Goal: Communication & Community: Share content

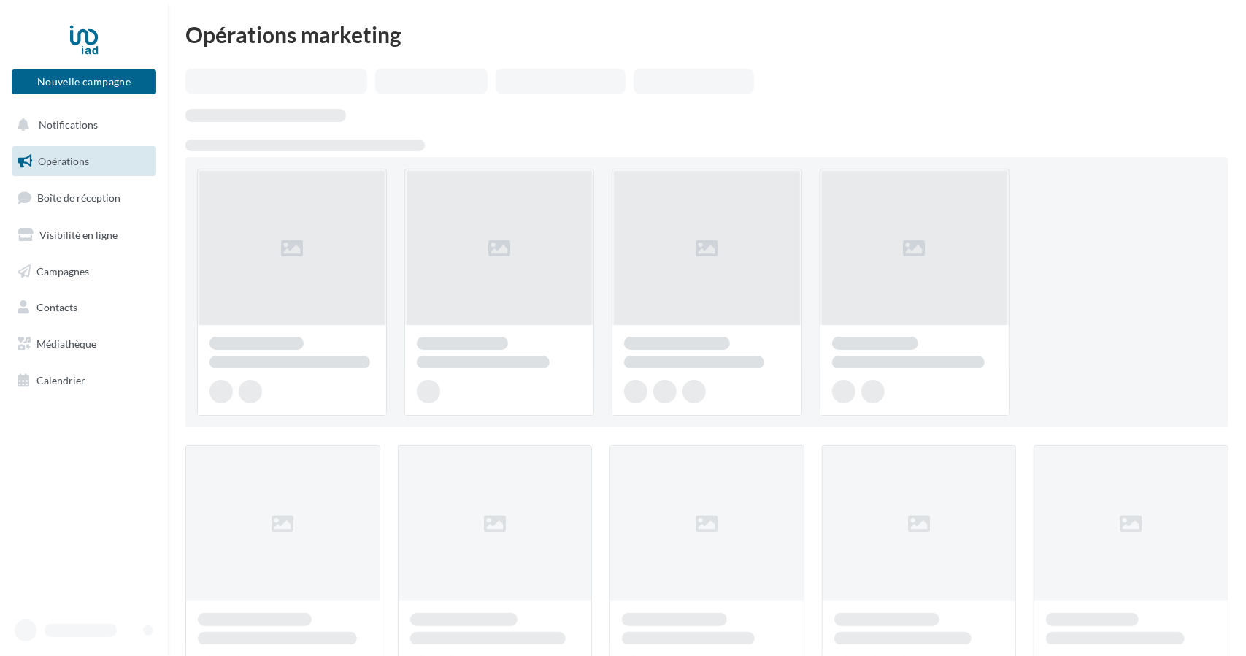
click at [103, 216] on ul "Opérations Boîte de réception Visibilité en ligne Campagnes Contacts Médiathèqu…" at bounding box center [84, 270] width 156 height 261
click at [93, 236] on span "Visibilité en ligne" at bounding box center [78, 234] width 78 height 12
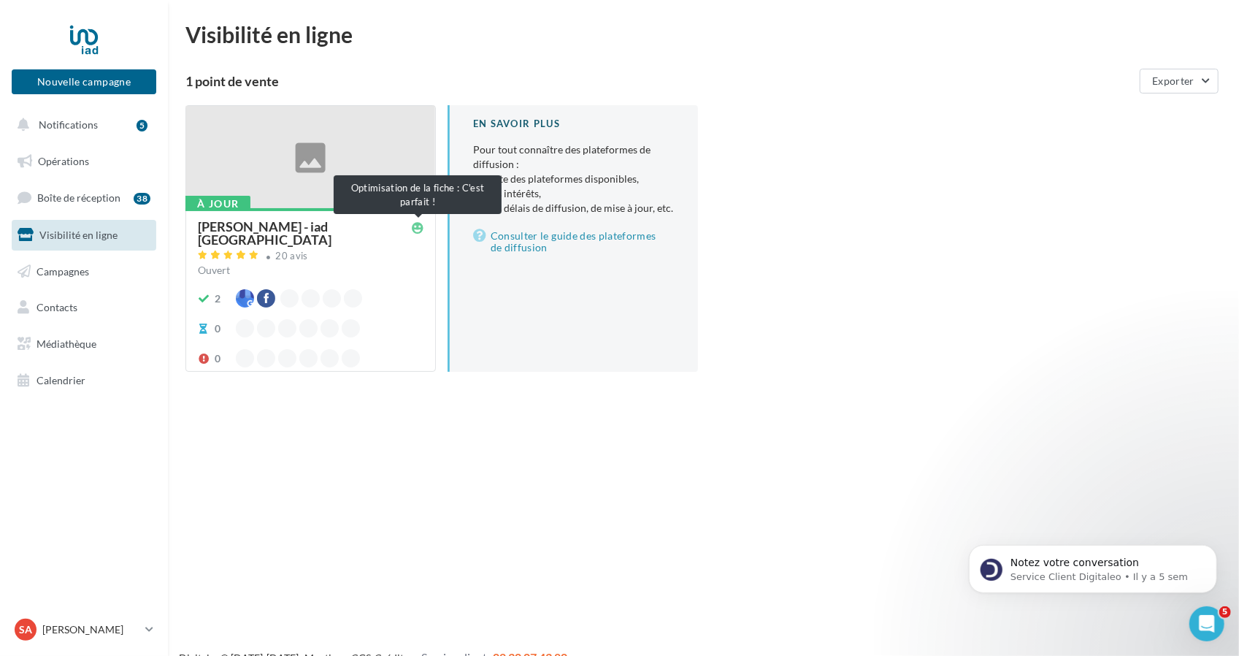
click at [416, 223] on icon at bounding box center [418, 228] width 12 height 12
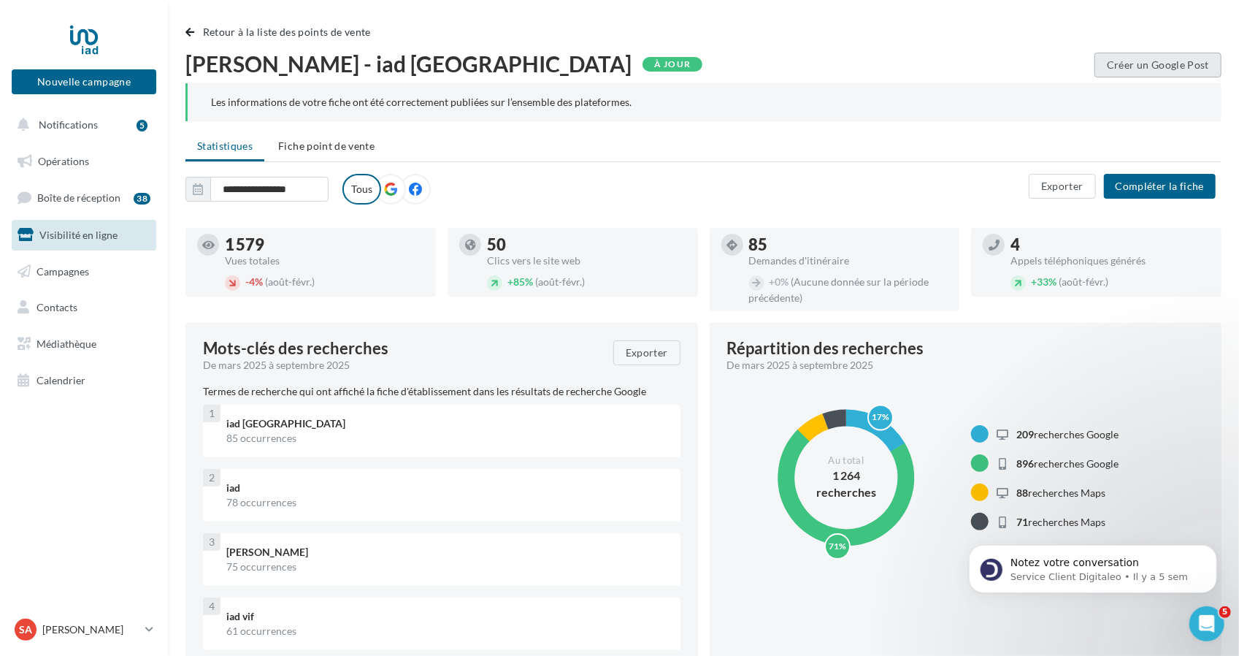
click at [1164, 52] on div "Retour à la liste des points de vente" at bounding box center [703, 37] width 1036 height 29
click at [1158, 58] on button "Créer un Google Post" at bounding box center [1157, 65] width 127 height 25
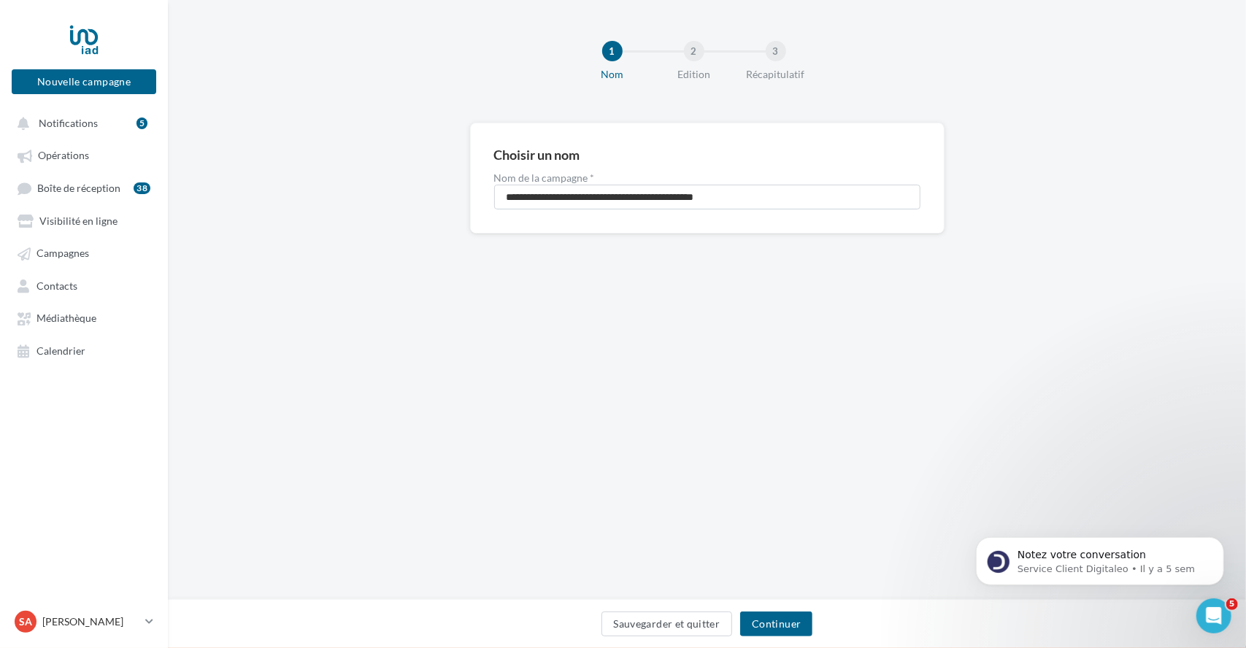
click at [765, 637] on div "Sauvegarder et quitter Continuer" at bounding box center [707, 627] width 1055 height 31
click at [779, 617] on button "Continuer" at bounding box center [776, 624] width 72 height 25
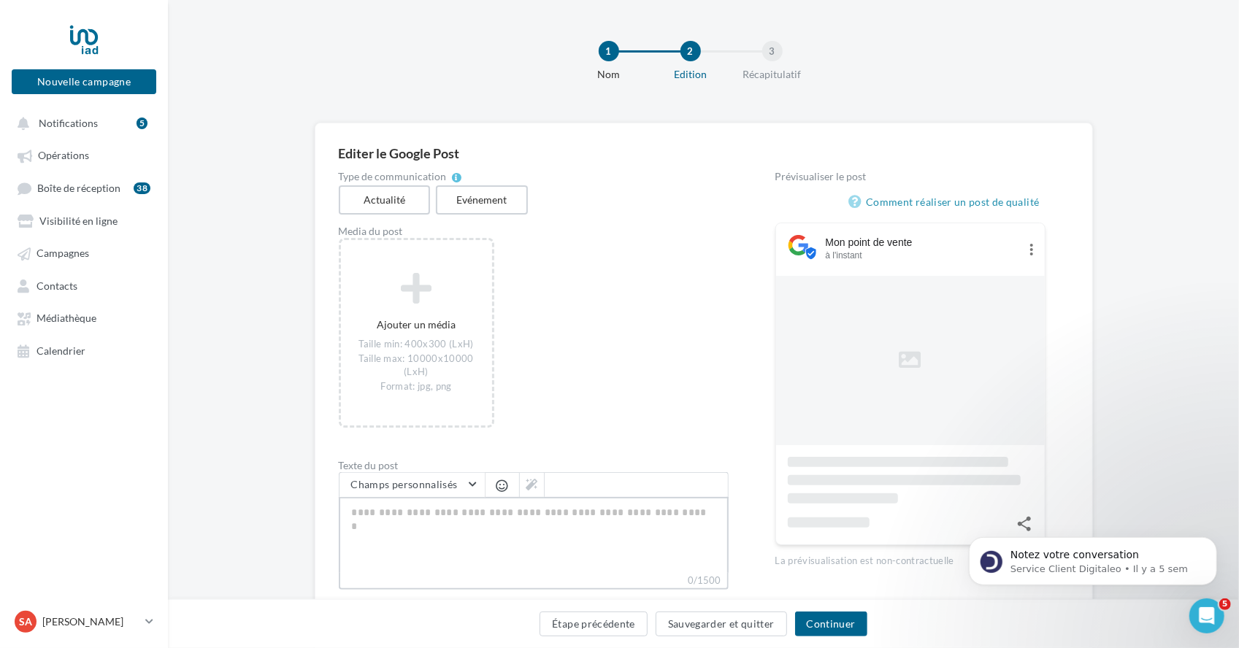
click at [483, 523] on textarea "0/1500" at bounding box center [534, 535] width 390 height 76
paste textarea "**********"
type textarea "**********"
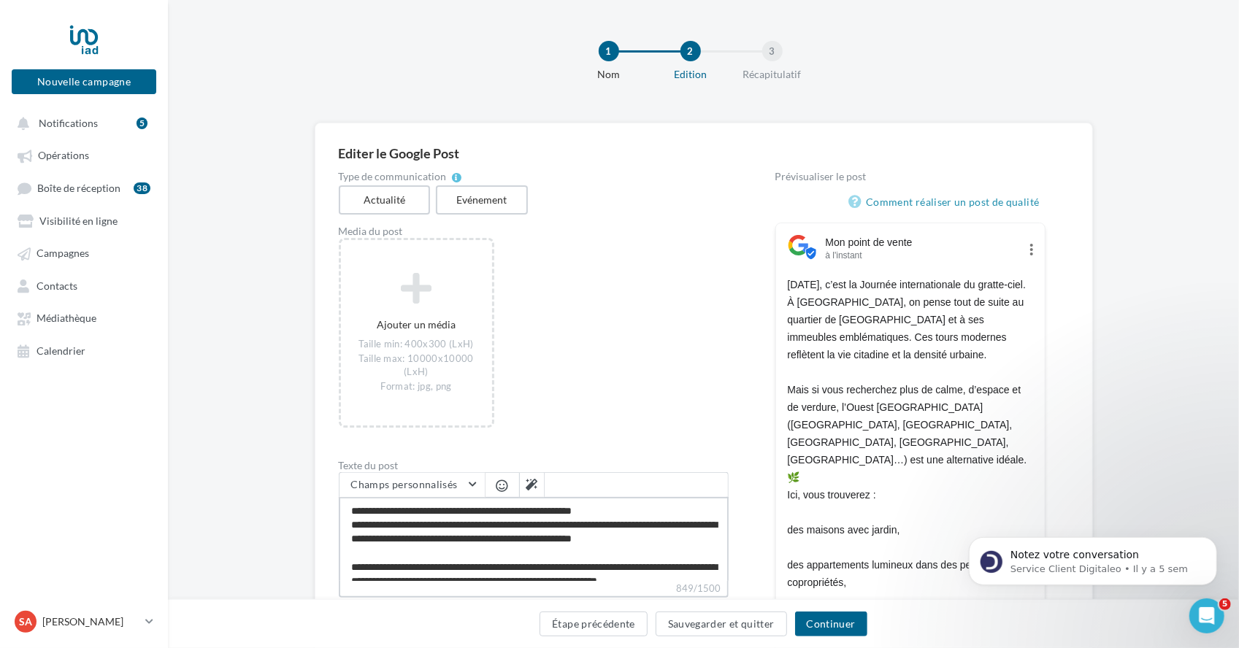
scroll to position [309, 0]
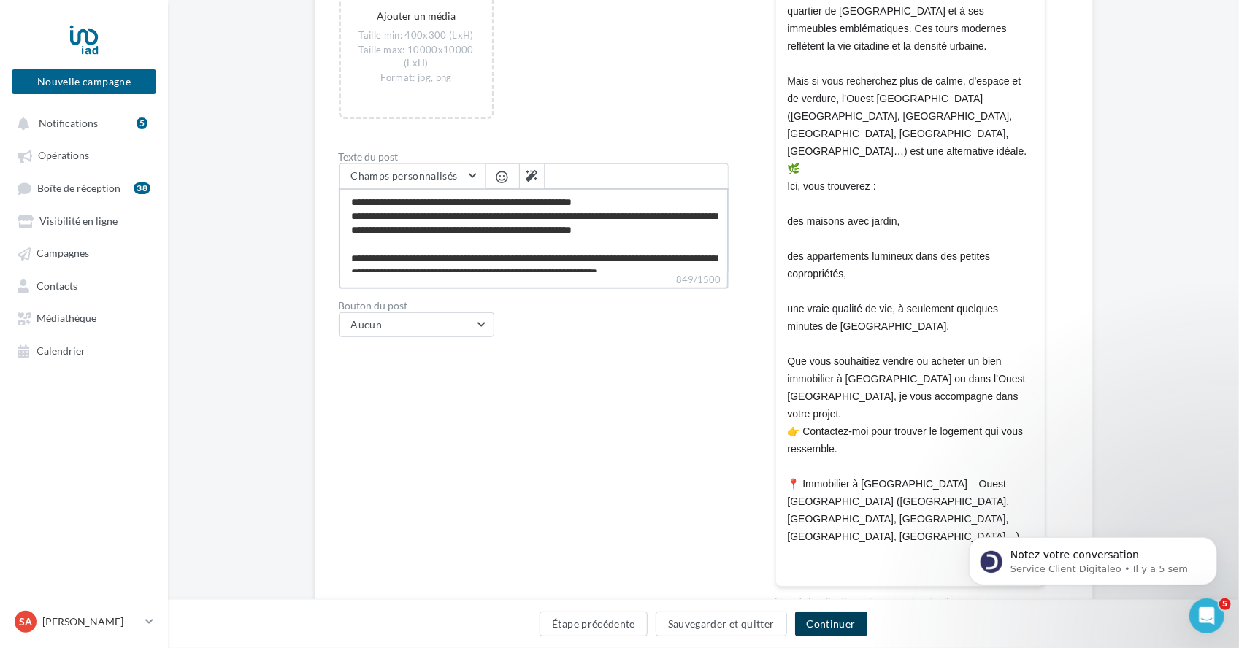
type textarea "**********"
click at [832, 624] on button "Continuer" at bounding box center [831, 624] width 72 height 25
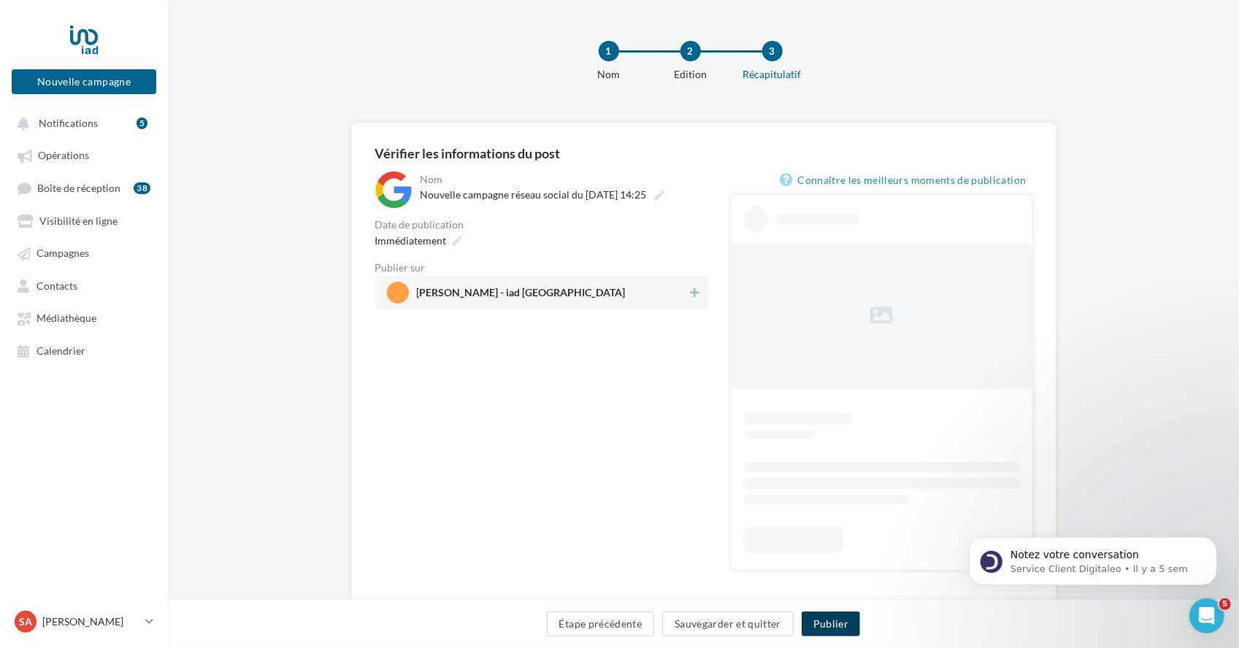
click at [832, 624] on button "Publier" at bounding box center [831, 624] width 58 height 25
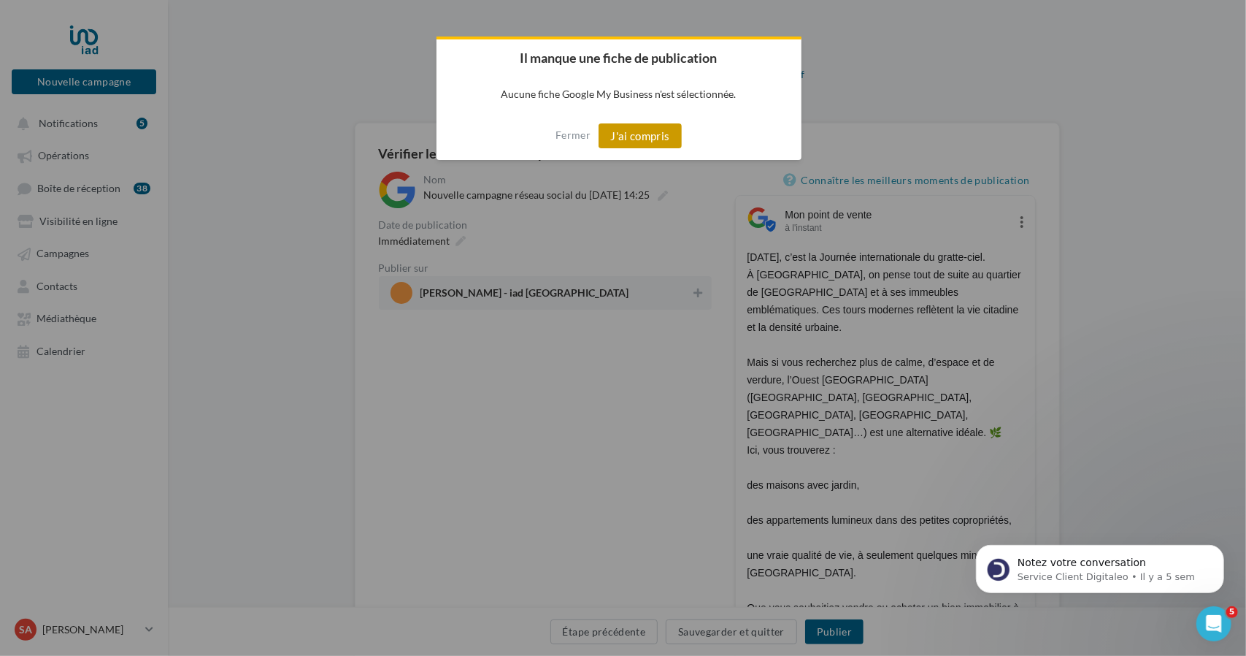
click at [645, 134] on button "J'ai compris" at bounding box center [640, 135] width 83 height 25
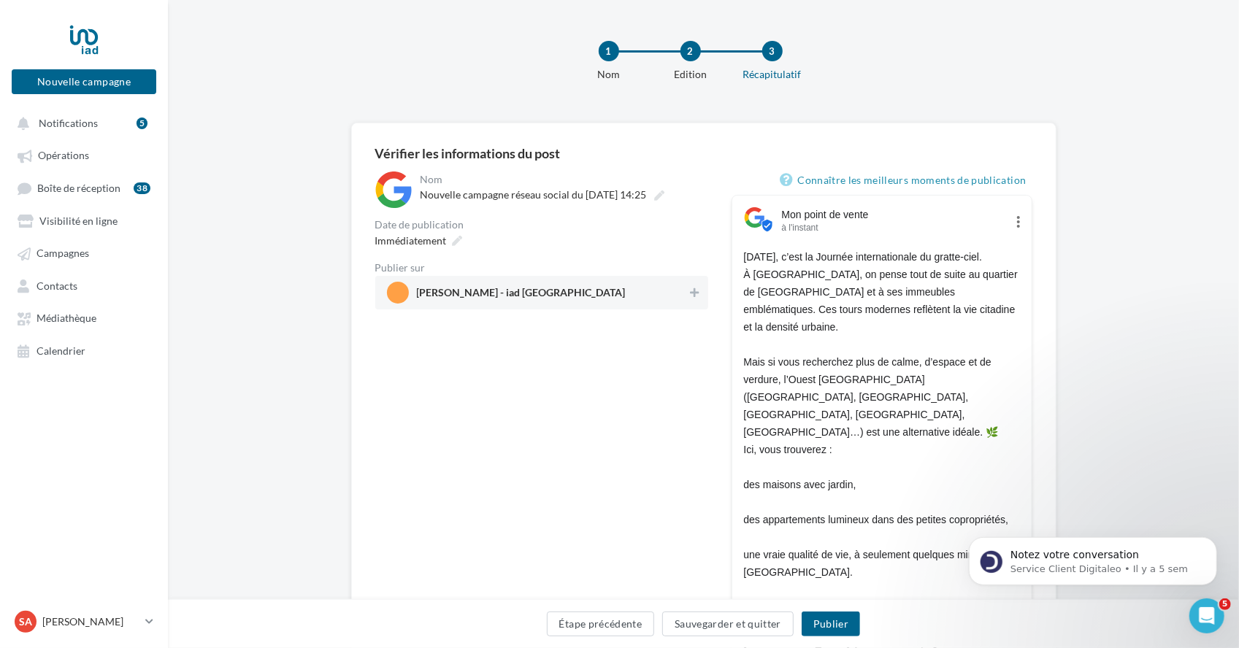
click at [591, 291] on span "[PERSON_NAME] - iad [GEOGRAPHIC_DATA]" at bounding box center [537, 293] width 301 height 22
click at [832, 618] on button "Publier" at bounding box center [831, 624] width 58 height 25
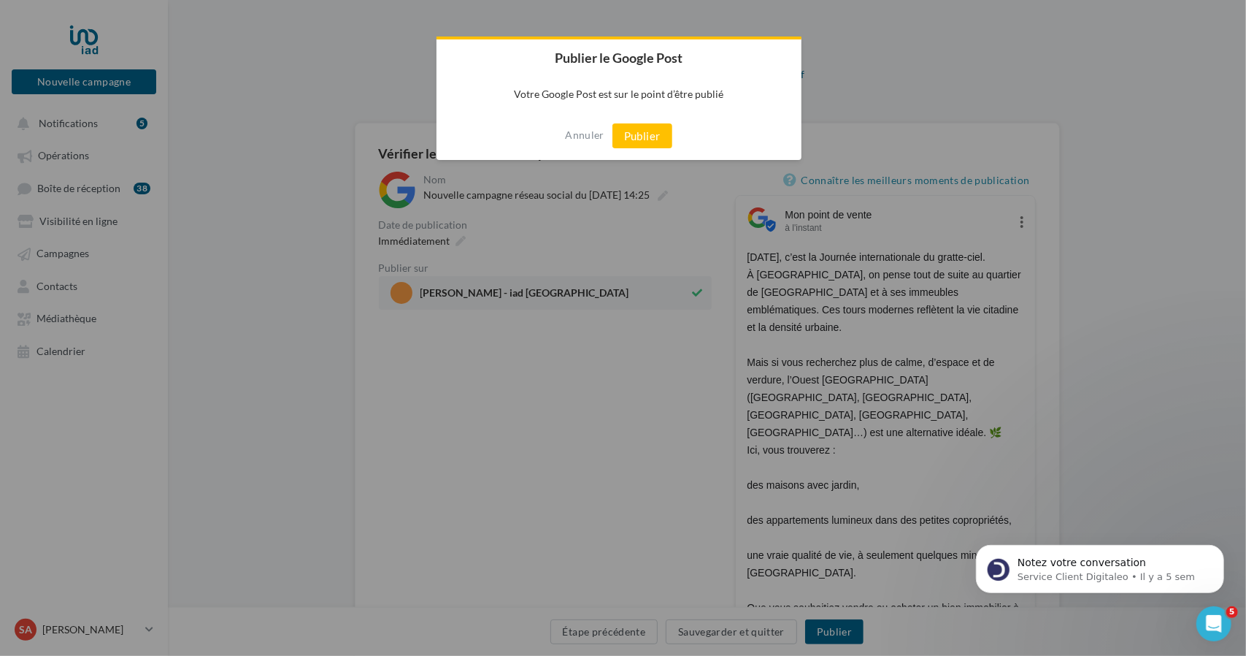
click at [676, 116] on div "Annuler Publier" at bounding box center [619, 136] width 365 height 48
click at [664, 129] on button "Publier" at bounding box center [642, 135] width 60 height 25
